Goal: Information Seeking & Learning: Understand process/instructions

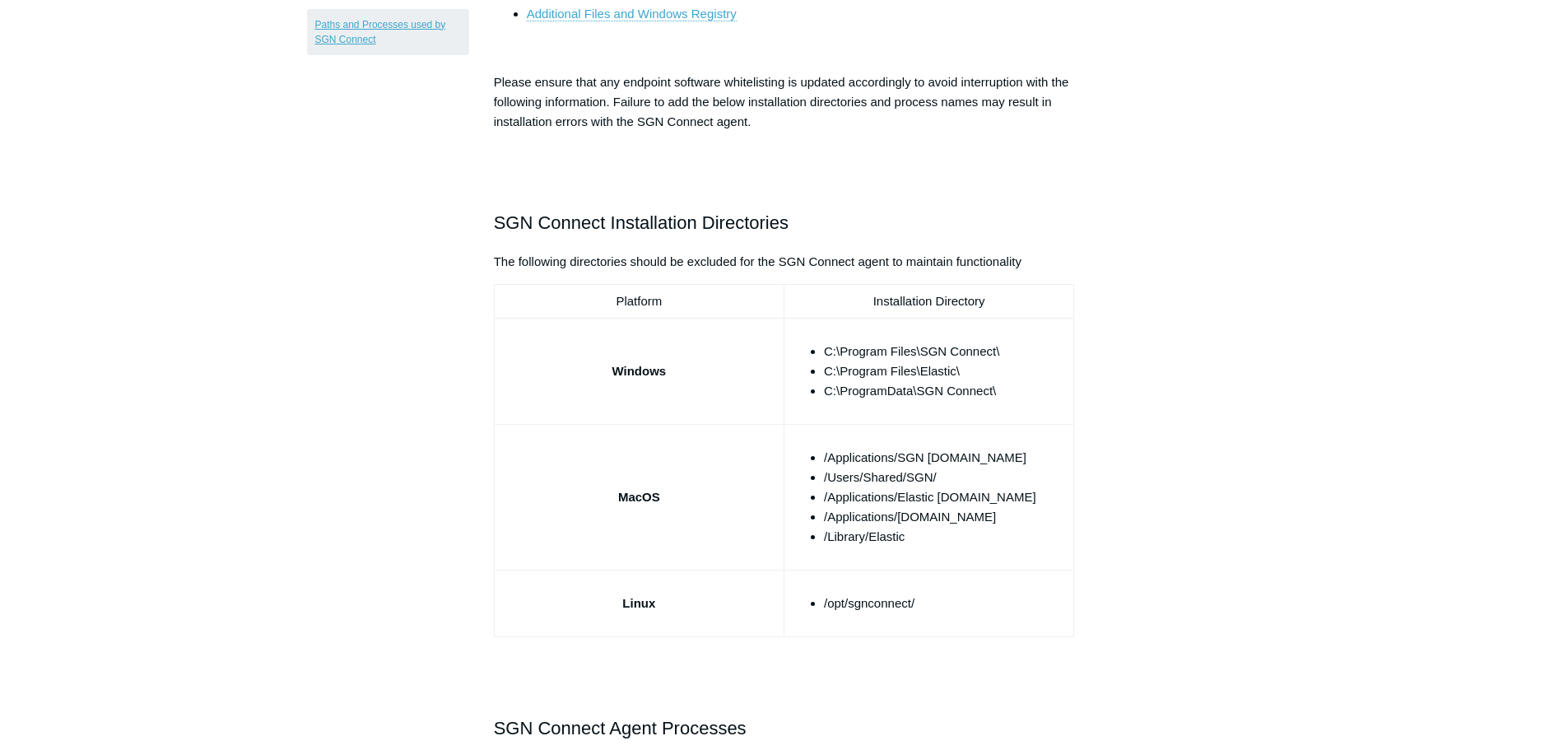
scroll to position [412, 0]
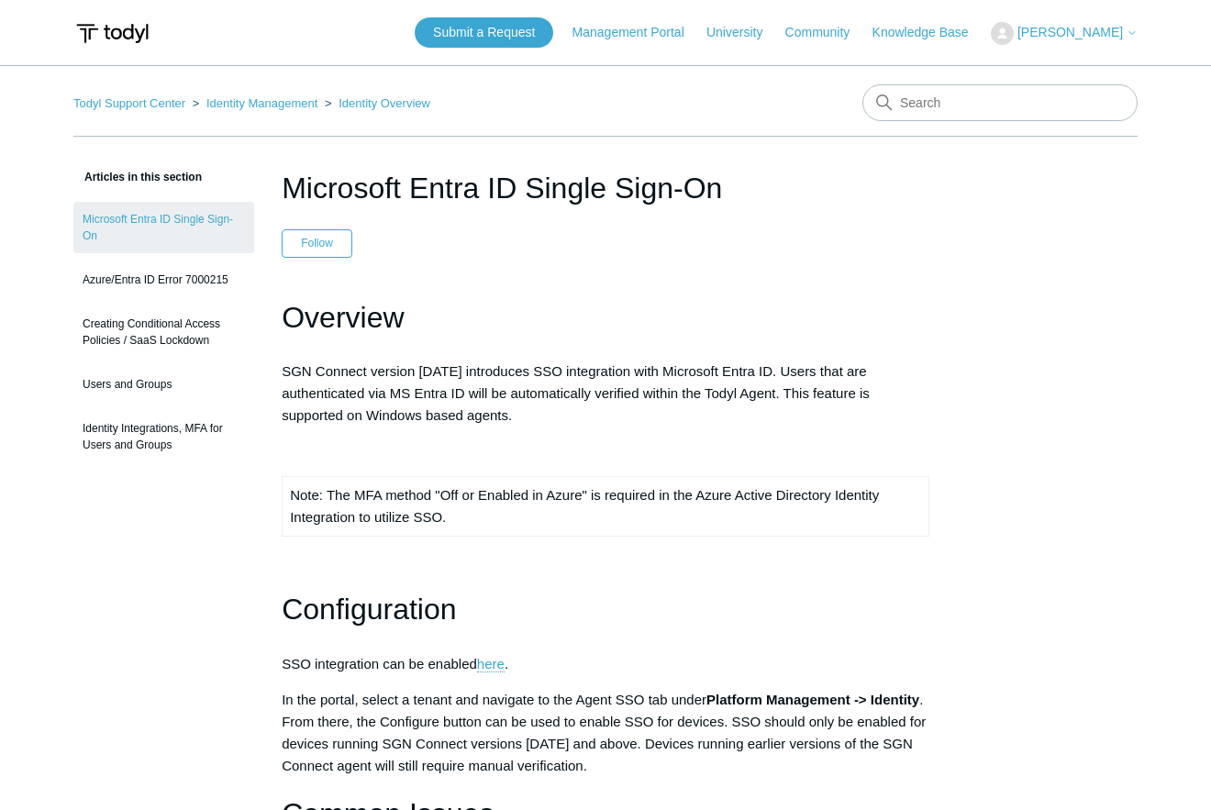
click at [685, 598] on h1 "Configuration" at bounding box center [606, 609] width 648 height 47
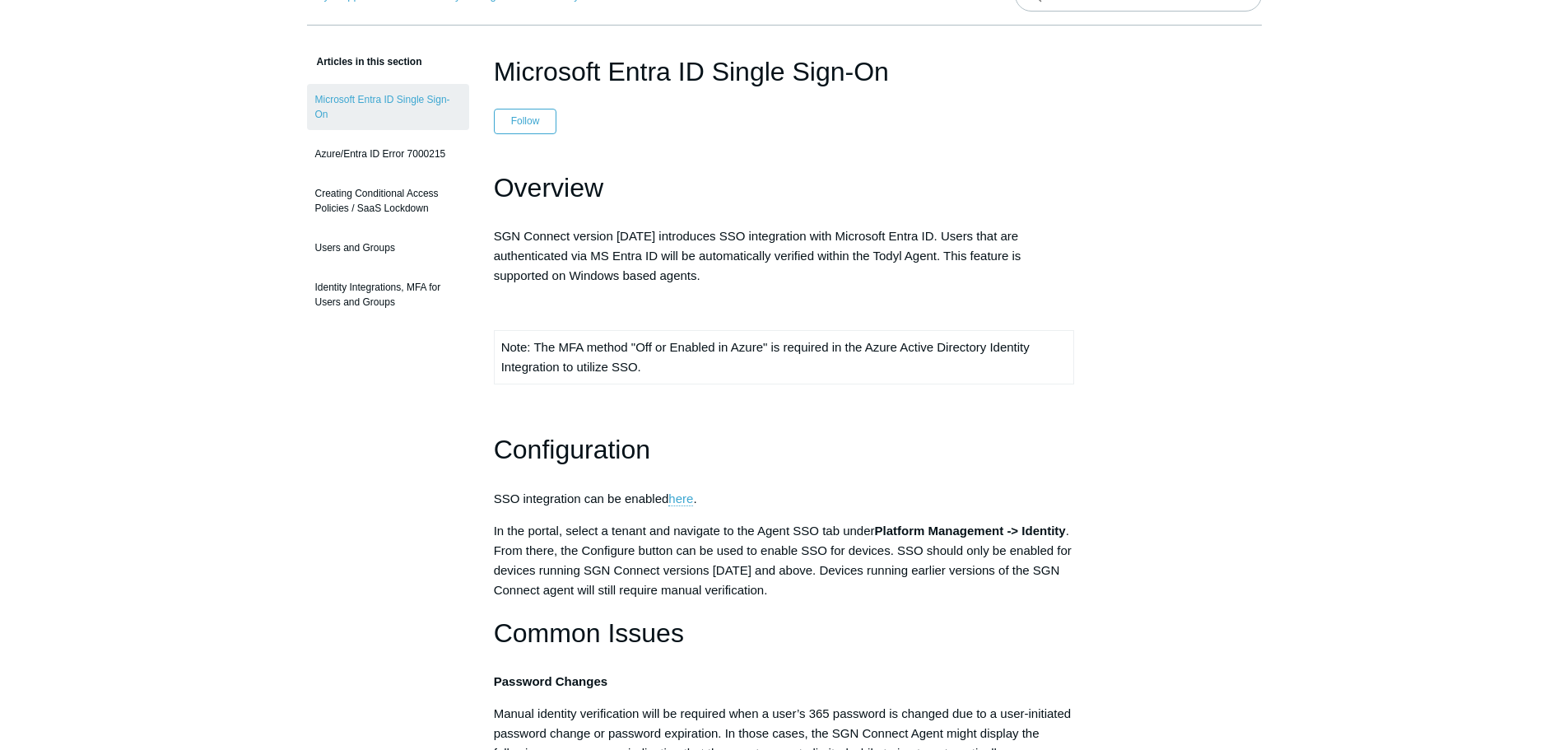
scroll to position [83, 0]
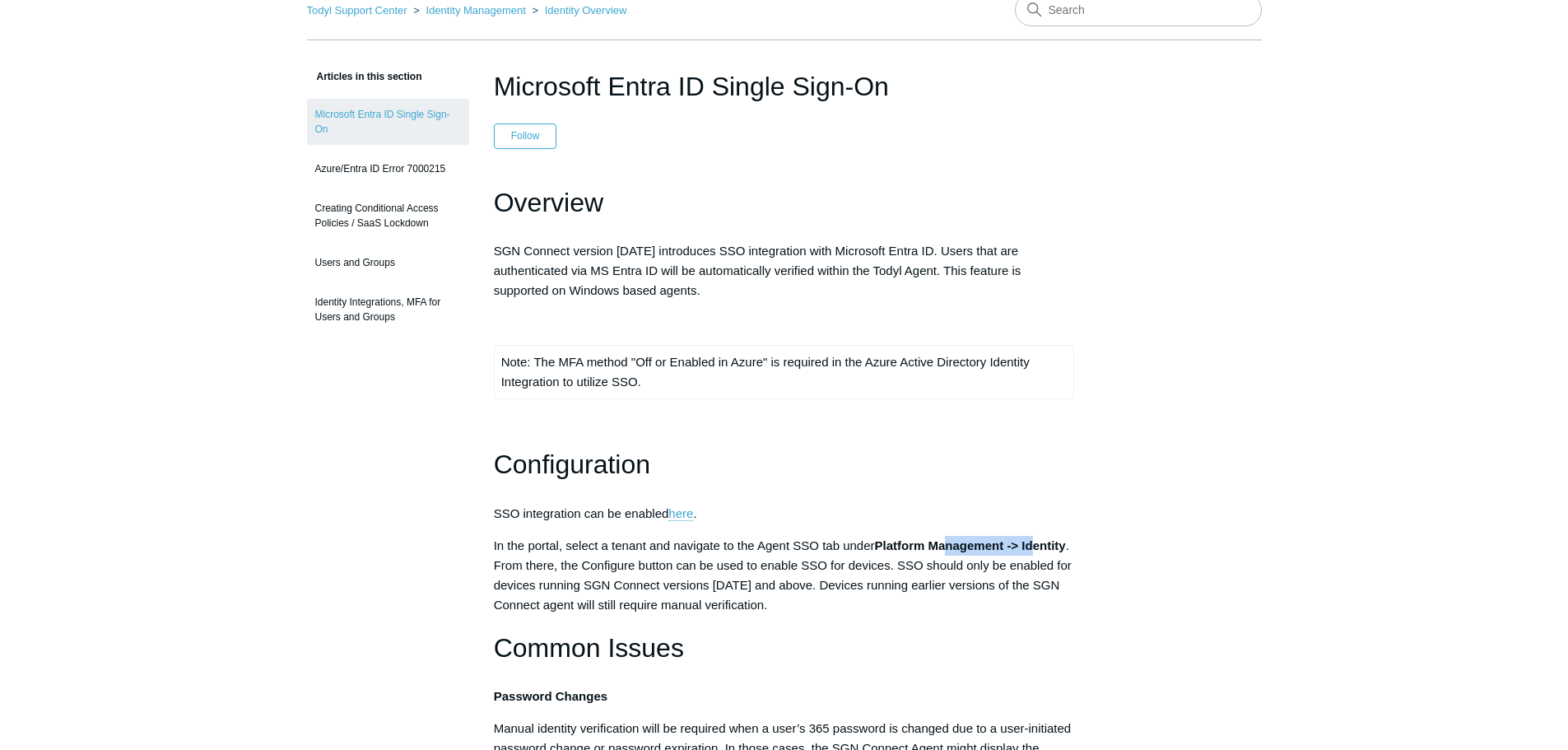
drag, startPoint x: 1038, startPoint y: 545, endPoint x: 946, endPoint y: 543, distance: 92.0
click at [946, 543] on strong "Platform Management -> Identity" at bounding box center [970, 545] width 191 height 14
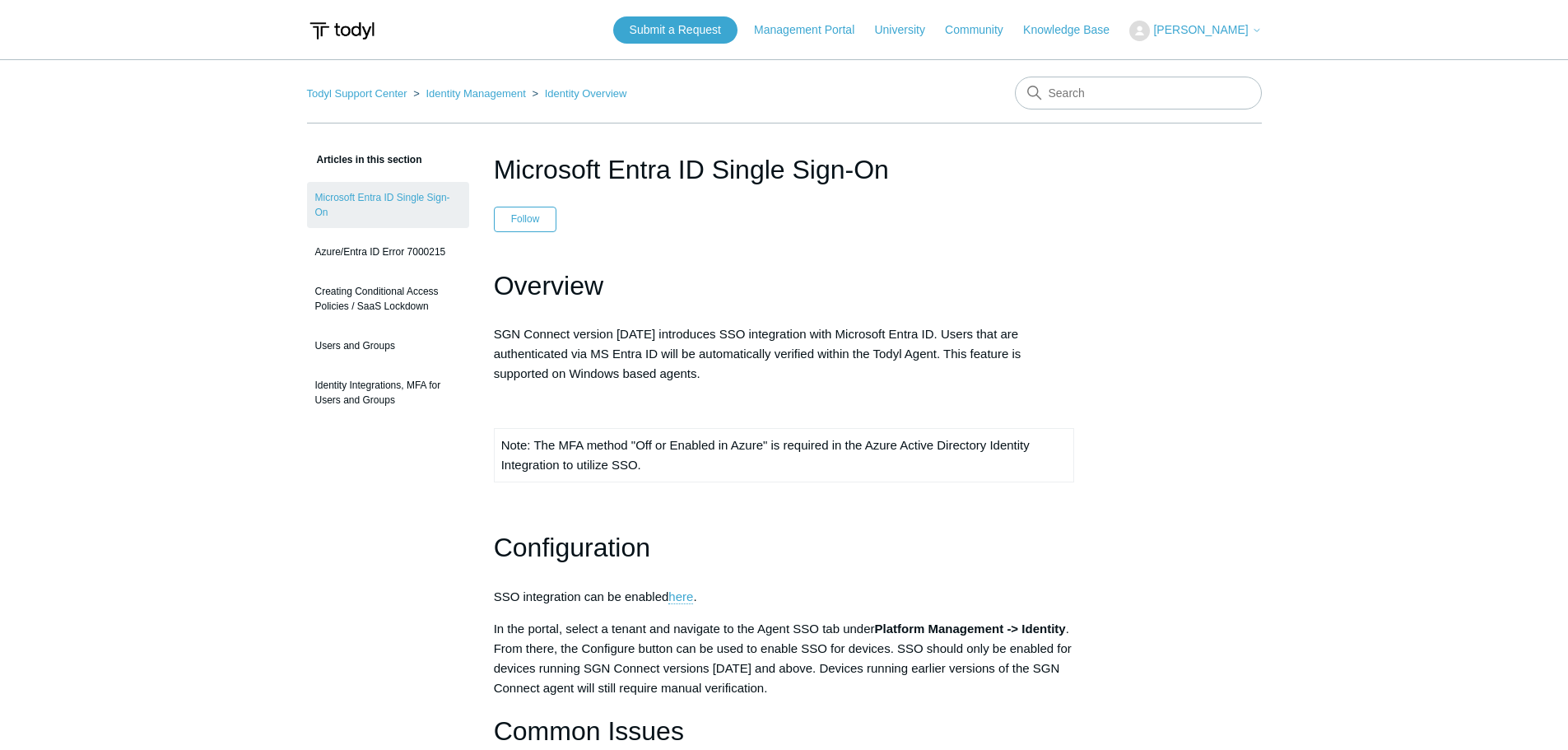
scroll to position [83, 0]
